Goal: Information Seeking & Learning: Learn about a topic

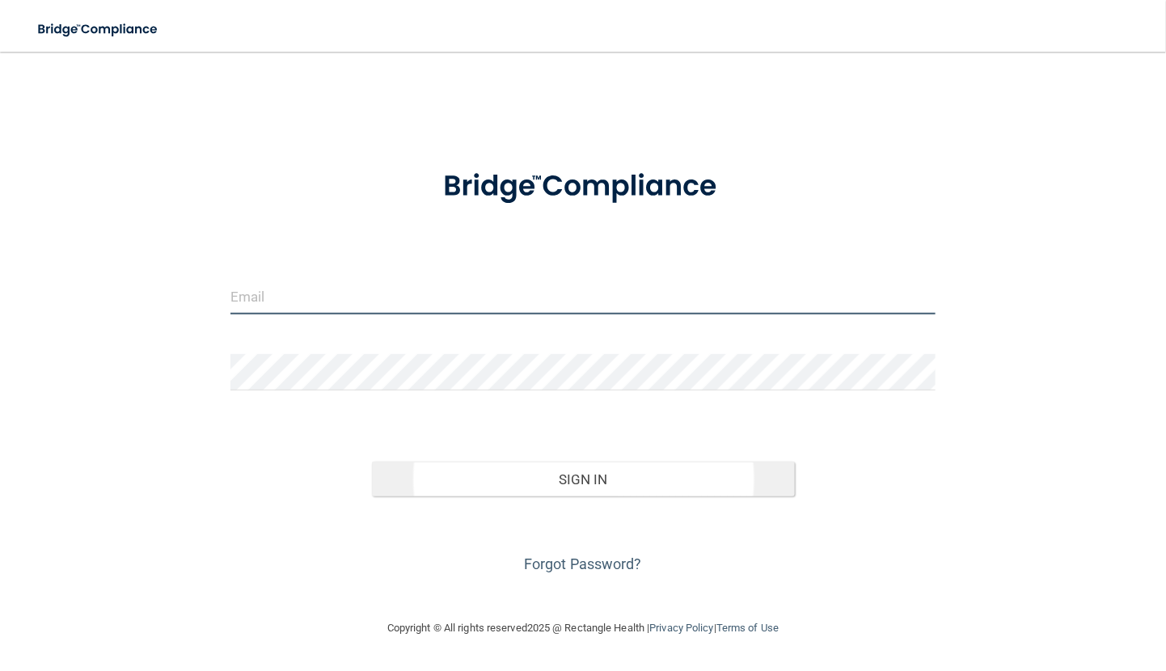
type input "[EMAIL_ADDRESS][DOMAIN_NAME]"
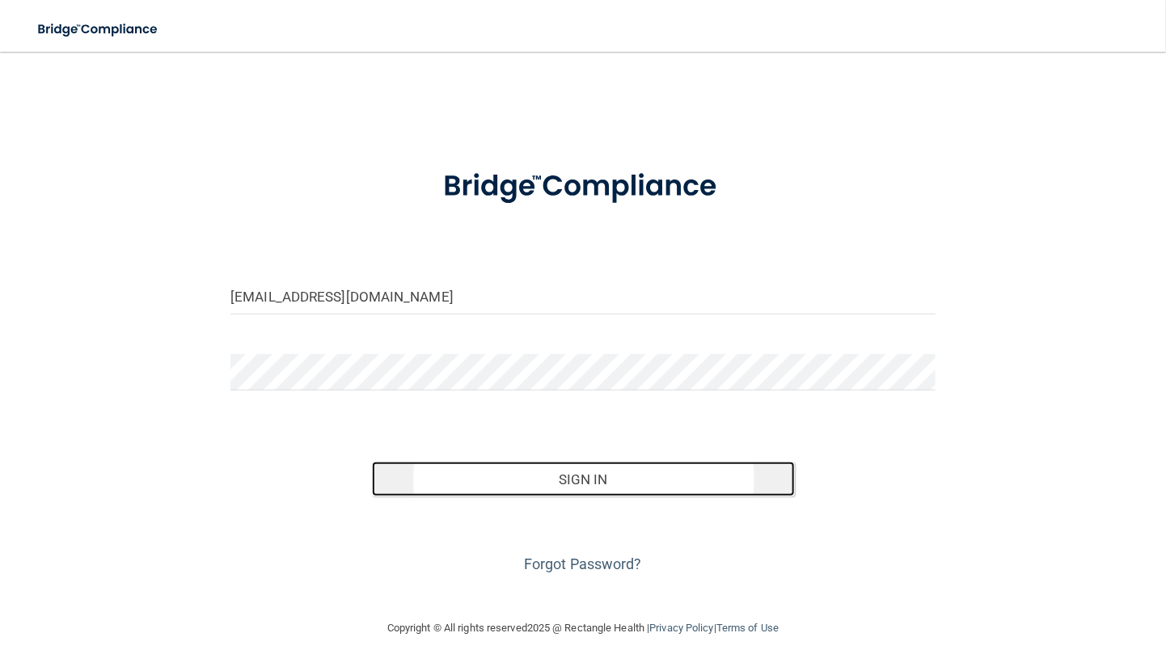
click at [518, 479] on button "Sign In" at bounding box center [583, 480] width 423 height 36
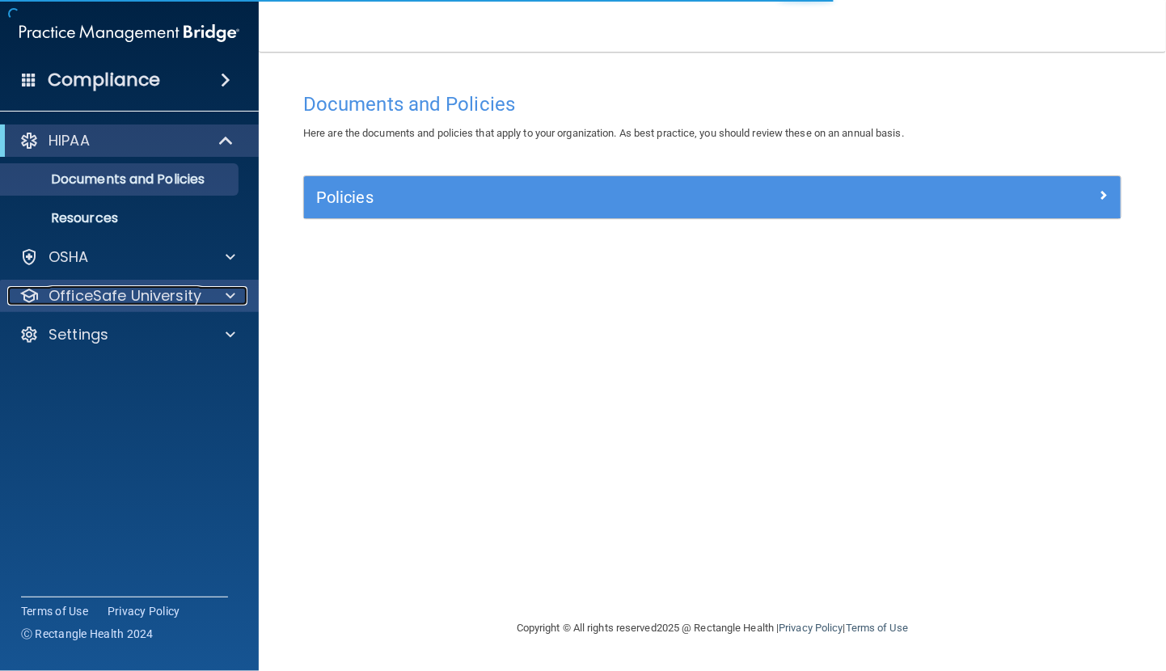
click at [119, 293] on p "OfficeSafe University" at bounding box center [125, 295] width 153 height 19
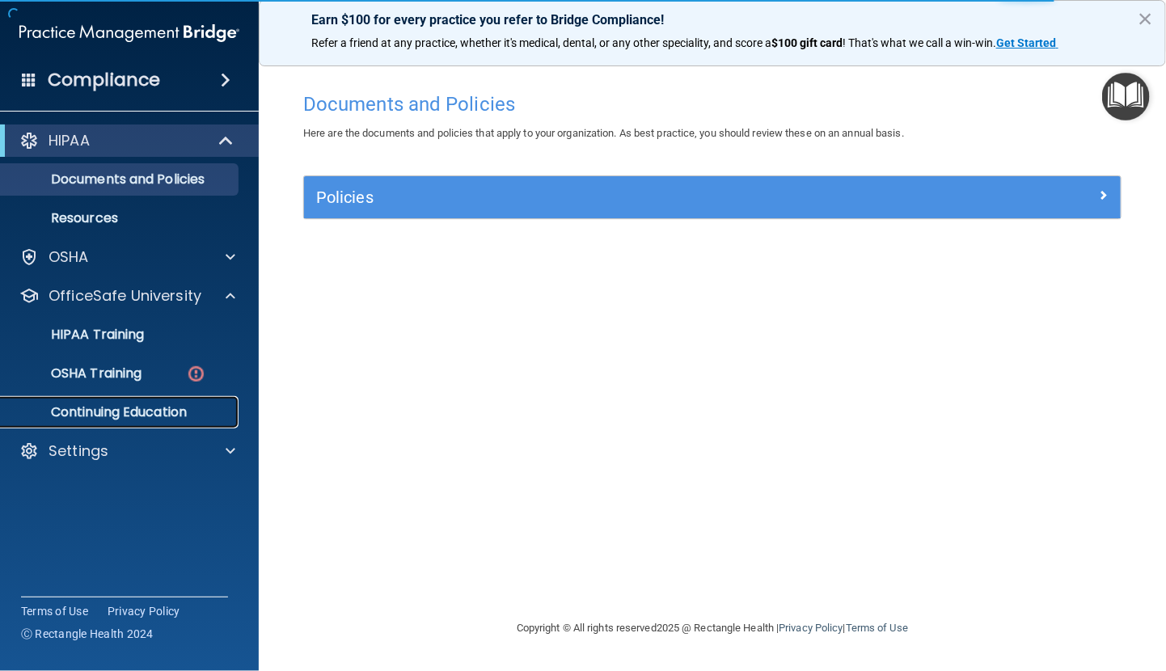
click at [166, 415] on p "Continuing Education" at bounding box center [121, 412] width 221 height 16
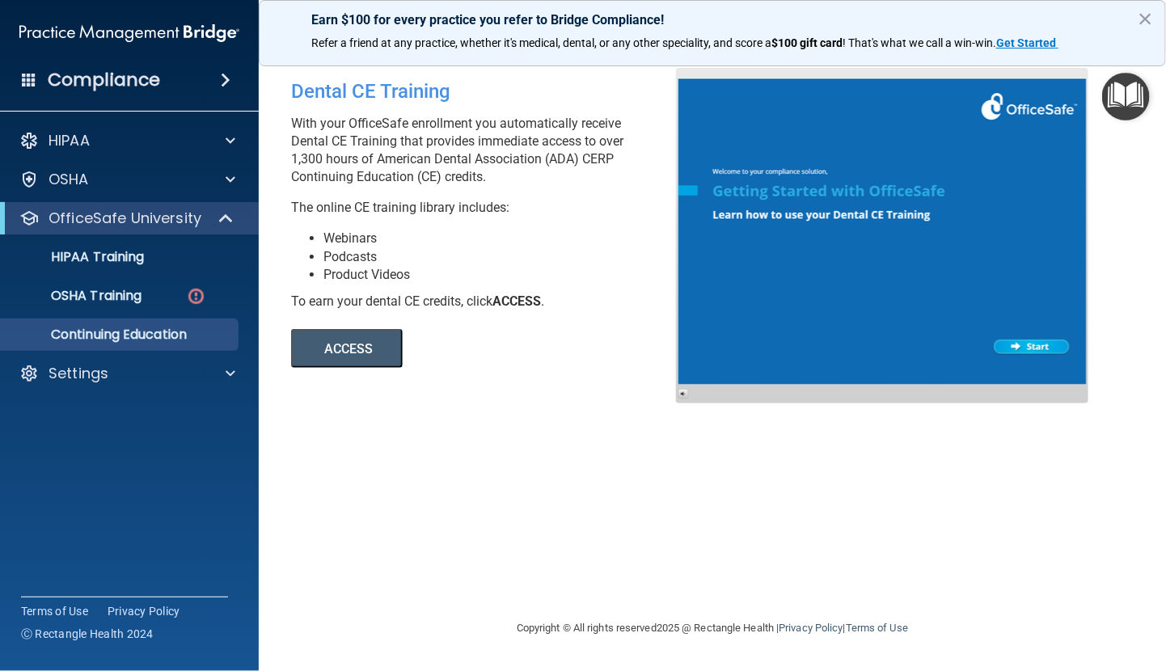
click at [361, 349] on button "ACCESS" at bounding box center [347, 348] width 112 height 39
